Goal: Information Seeking & Learning: Learn about a topic

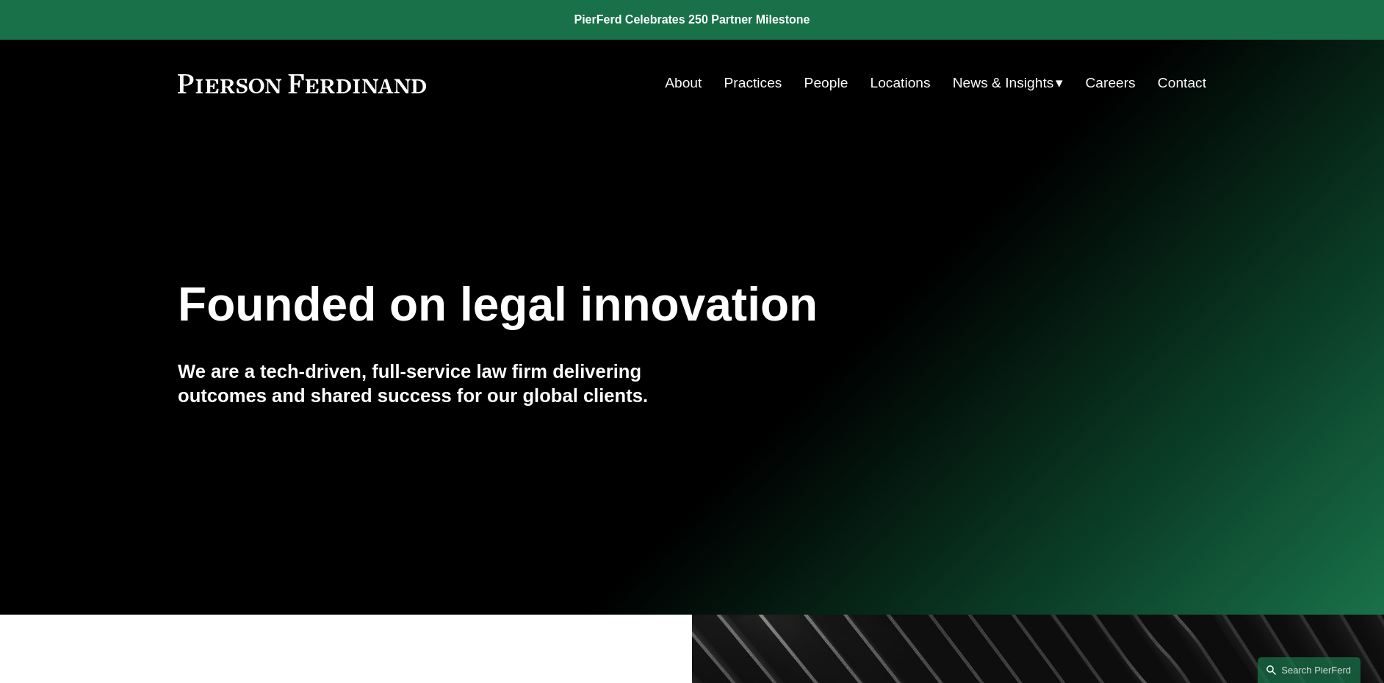
click at [987, 85] on span "News & Insights" at bounding box center [1003, 84] width 101 height 26
click at [0, 0] on span "News" at bounding box center [0, 0] width 0 height 0
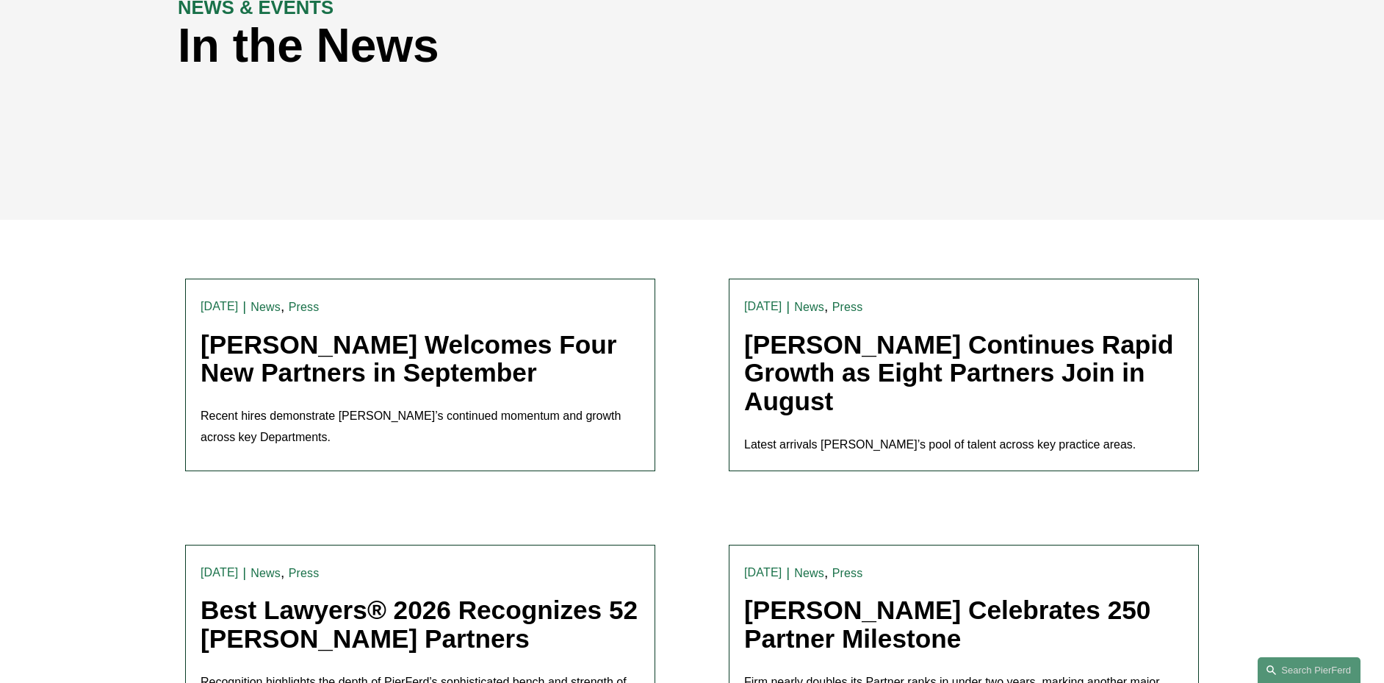
scroll to position [220, 0]
click at [361, 378] on link "Pierson Ferdinand Welcomes Four New Partners in September" at bounding box center [409, 357] width 416 height 57
